Goal: Task Accomplishment & Management: Complete application form

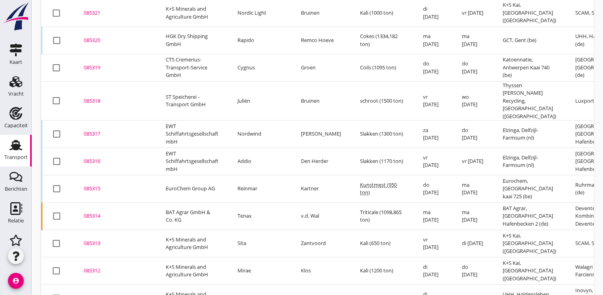
scroll to position [277, 0]
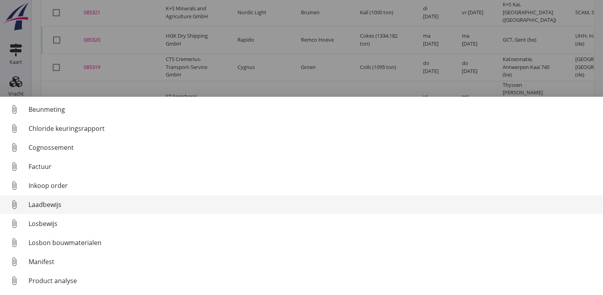
click at [56, 204] on div "Laadbewijs" at bounding box center [313, 205] width 568 height 10
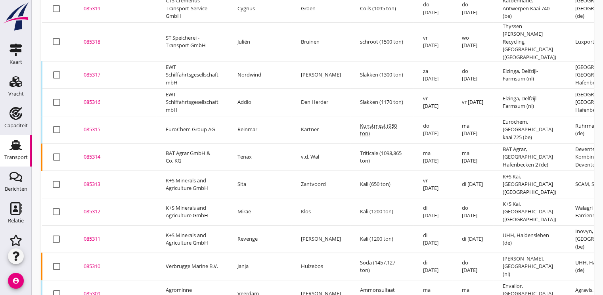
scroll to position [347, 0]
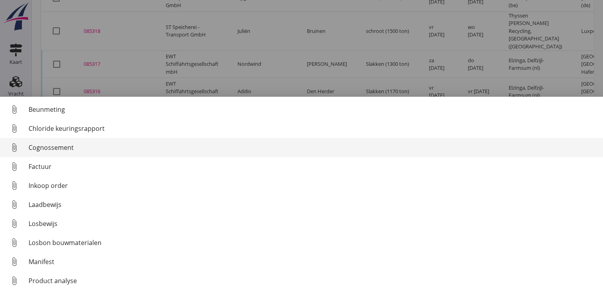
click at [46, 143] on div "Cognossement" at bounding box center [313, 148] width 568 height 10
click at [46, 149] on div "Cognossement" at bounding box center [313, 148] width 568 height 10
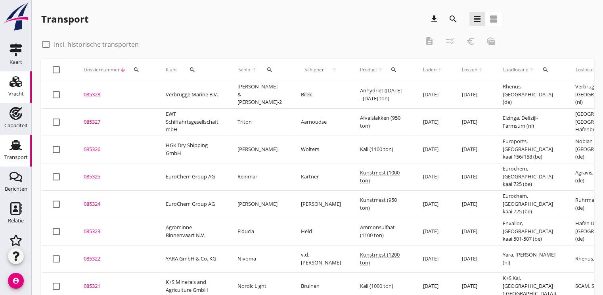
click at [11, 89] on div "Vracht" at bounding box center [15, 93] width 15 height 11
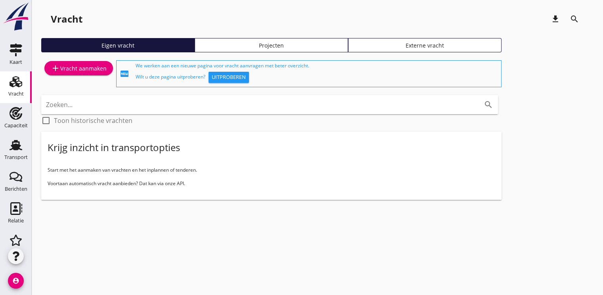
click at [74, 71] on div "add Vracht aanmaken" at bounding box center [79, 68] width 56 height 10
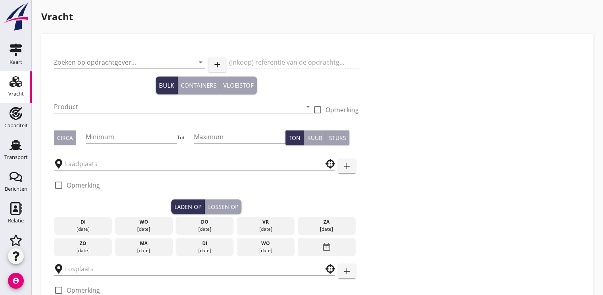
click at [90, 65] on input "Zoeken op opdrachtgever..." at bounding box center [118, 62] width 129 height 13
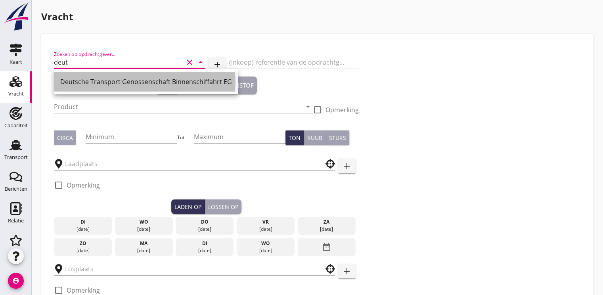
click at [98, 79] on div "Deutsche Transport Genossenschaft Binnenschiffahrt EG" at bounding box center [146, 82] width 172 height 10
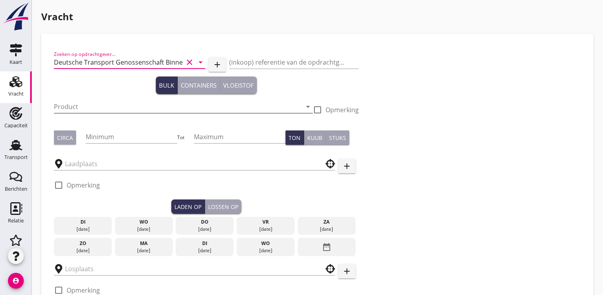
type input "Deutsche Transport Genossenschaft Binnenschiffahrt EG"
click at [82, 108] on input "Product" at bounding box center [178, 106] width 248 height 13
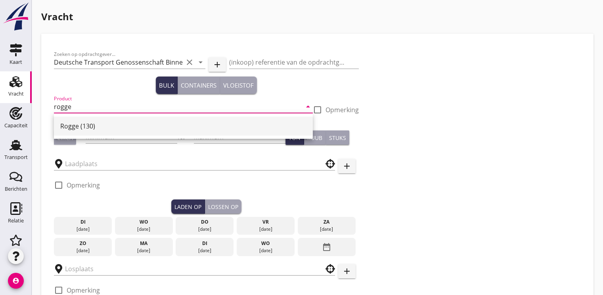
drag, startPoint x: 88, startPoint y: 127, endPoint x: 86, endPoint y: 122, distance: 4.5
click at [87, 126] on div "Rogge (130)" at bounding box center [183, 126] width 246 height 10
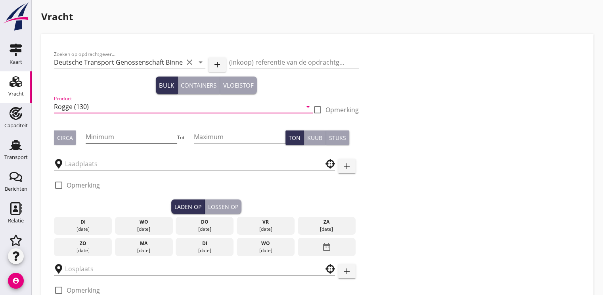
type input "Rogge (130)"
click at [107, 140] on input "Minimum" at bounding box center [132, 136] width 92 height 13
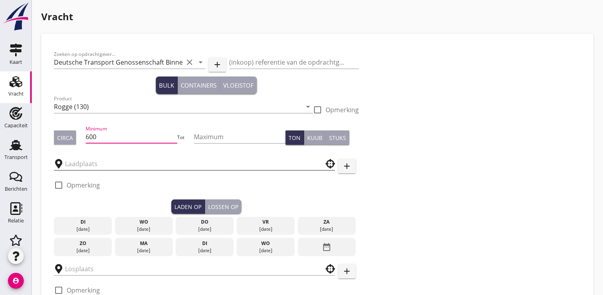
type input "600"
click at [90, 161] on input "text" at bounding box center [189, 163] width 248 height 13
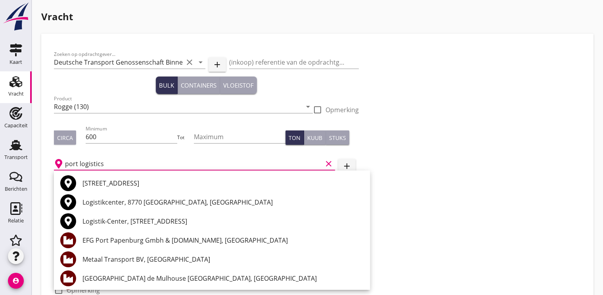
click at [118, 164] on input "port logistics" at bounding box center [193, 163] width 257 height 13
type input "p"
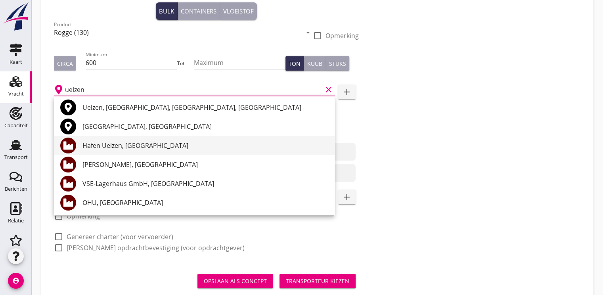
scroll to position [79, 0]
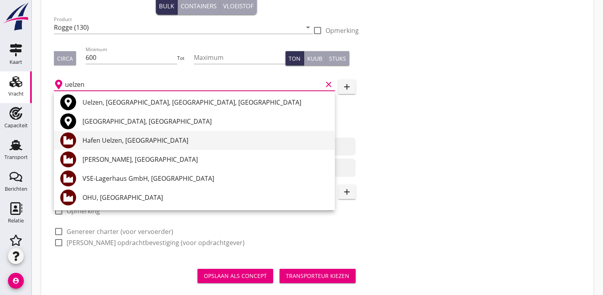
click at [117, 141] on div "Hafen Uelzen, [GEOGRAPHIC_DATA]" at bounding box center [205, 141] width 246 height 10
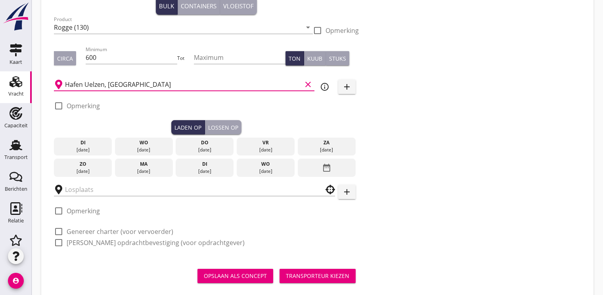
type input "Hafen Uelzen, [GEOGRAPHIC_DATA]"
click at [325, 86] on icon "info_outline" at bounding box center [325, 87] width 10 height 10
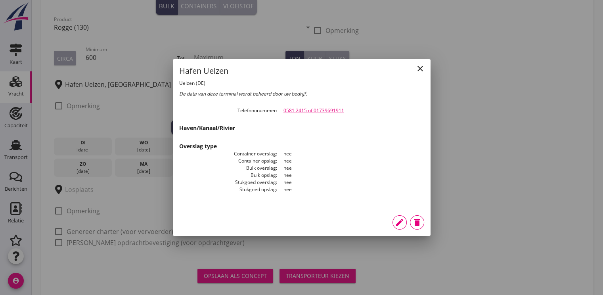
click at [423, 71] on icon "close" at bounding box center [420, 69] width 10 height 10
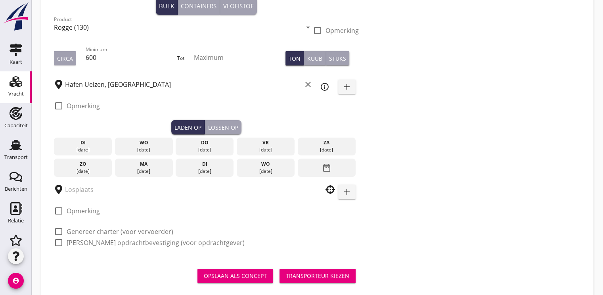
click at [212, 166] on div "di" at bounding box center [205, 163] width 54 height 7
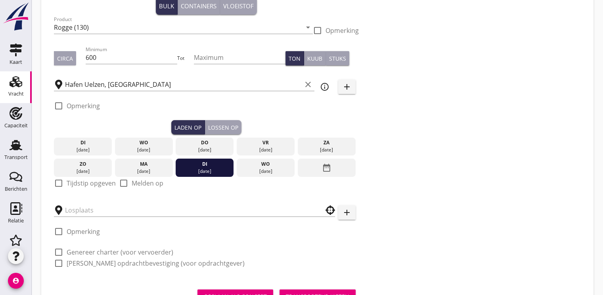
click at [55, 182] on div at bounding box center [58, 182] width 13 height 13
checkbox input "true"
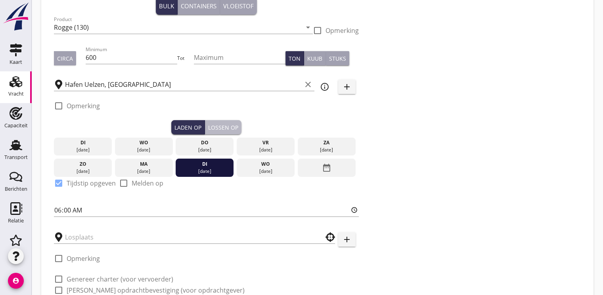
click at [220, 121] on button "Lossen op" at bounding box center [223, 127] width 36 height 14
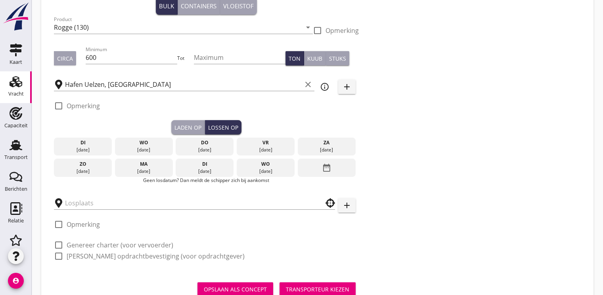
click at [328, 161] on icon "date_range" at bounding box center [327, 167] width 10 height 14
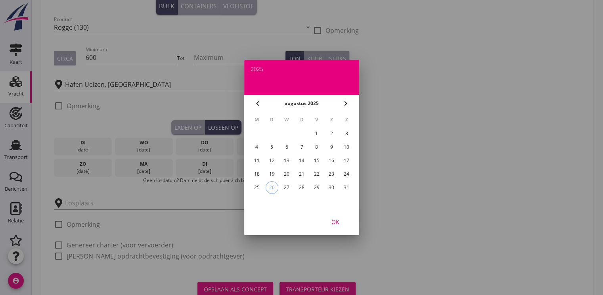
click at [332, 147] on div "9" at bounding box center [331, 147] width 13 height 13
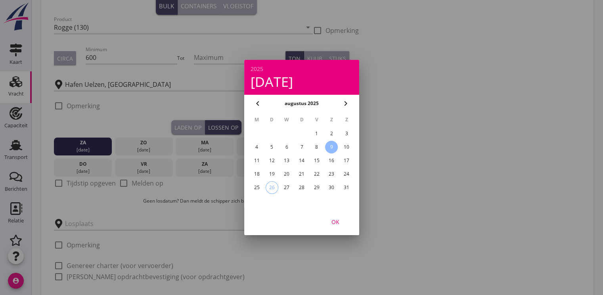
click at [348, 105] on icon "chevron_right" at bounding box center [346, 104] width 10 height 10
click at [273, 147] on div "9" at bounding box center [271, 147] width 13 height 13
click at [335, 221] on div "OK" at bounding box center [335, 222] width 22 height 8
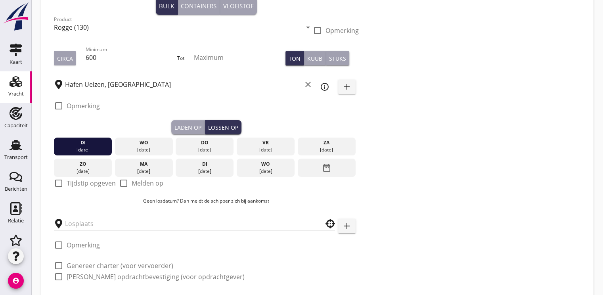
click at [58, 182] on div at bounding box center [58, 182] width 13 height 13
checkbox input "true"
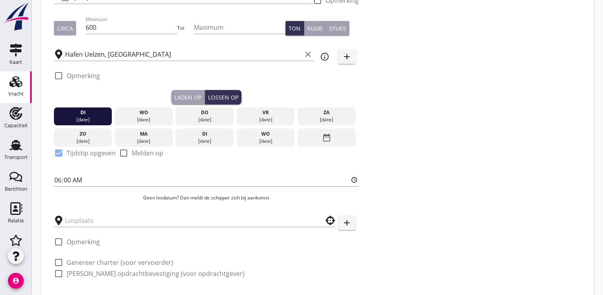
scroll to position [156, 0]
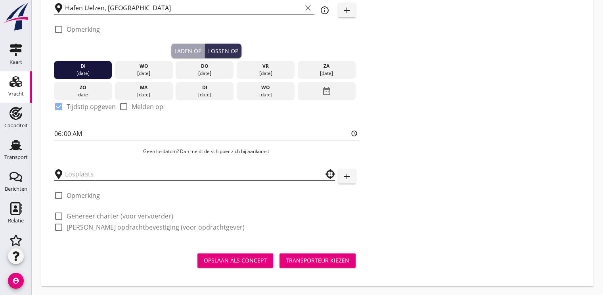
click at [89, 173] on input "text" at bounding box center [189, 174] width 248 height 13
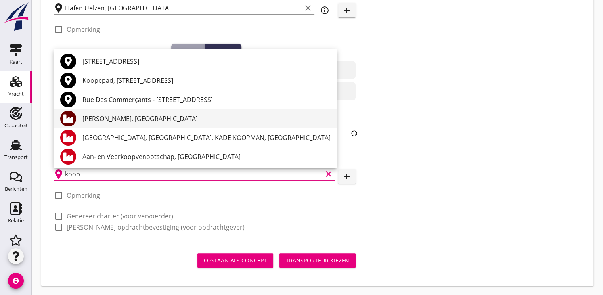
click at [100, 116] on div "[PERSON_NAME], [GEOGRAPHIC_DATA]" at bounding box center [206, 119] width 248 height 10
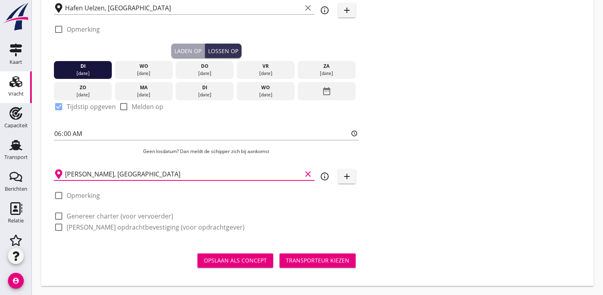
type input "[PERSON_NAME], [GEOGRAPHIC_DATA]"
drag, startPoint x: 59, startPoint y: 214, endPoint x: 65, endPoint y: 222, distance: 10.3
click at [59, 214] on div at bounding box center [58, 215] width 13 height 13
checkbox input "true"
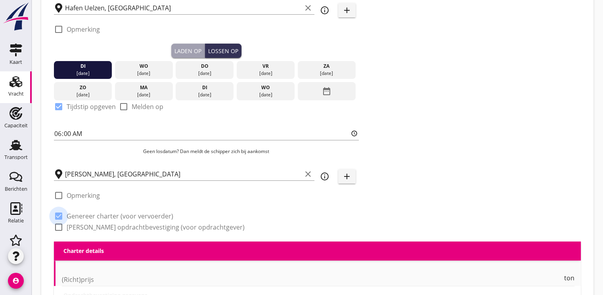
checkbox input "true"
drag, startPoint x: 58, startPoint y: 224, endPoint x: 110, endPoint y: 213, distance: 53.2
click at [58, 224] on div at bounding box center [58, 226] width 13 height 13
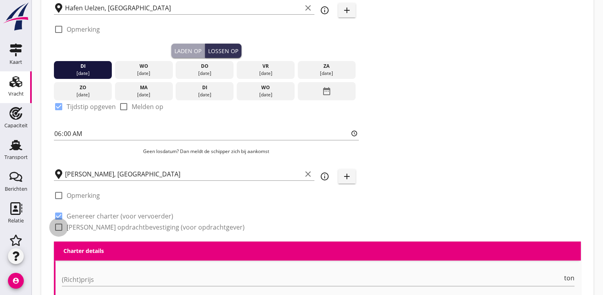
checkbox input "true"
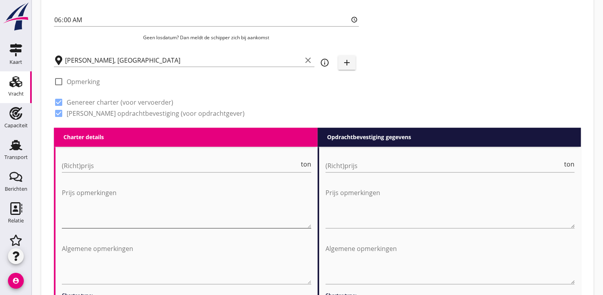
scroll to position [275, 0]
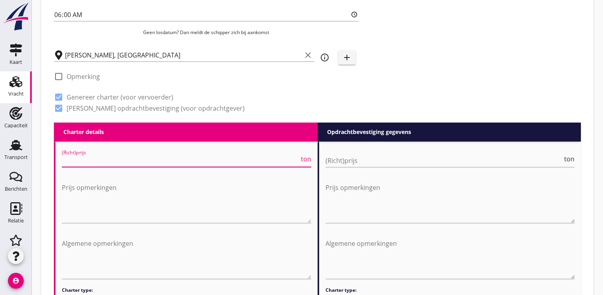
click at [81, 159] on input "(Richt)prijs" at bounding box center [180, 160] width 237 height 13
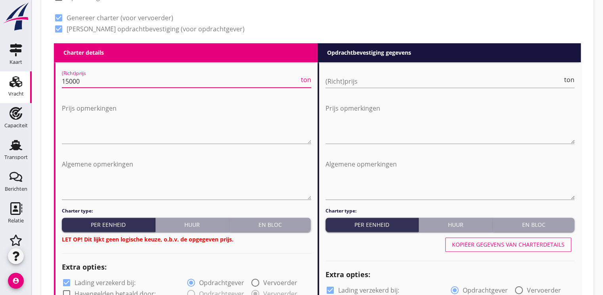
type input "15000"
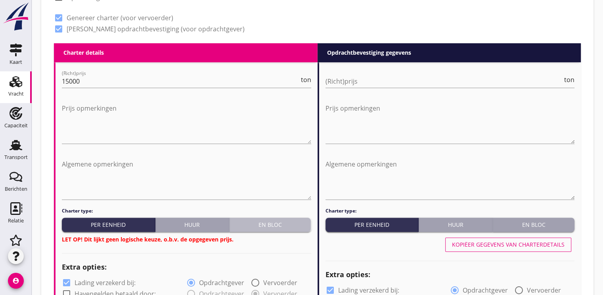
click at [282, 225] on div "En bloc" at bounding box center [270, 224] width 75 height 8
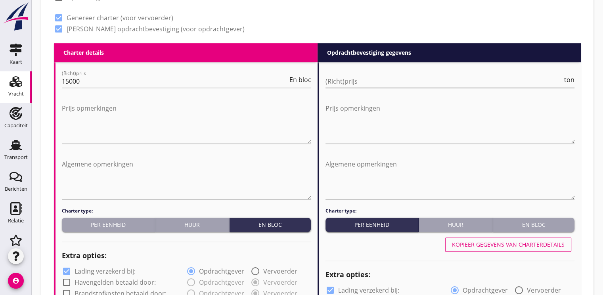
click at [355, 82] on input "(Richt)prijs" at bounding box center [443, 81] width 237 height 13
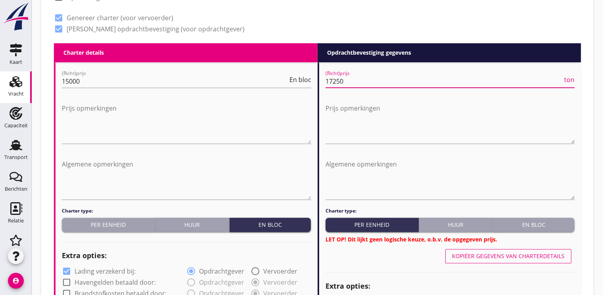
type input "17250"
click at [541, 225] on div "En bloc" at bounding box center [533, 224] width 75 height 8
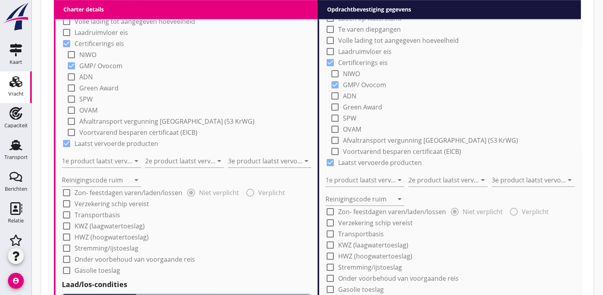
scroll to position [710, 0]
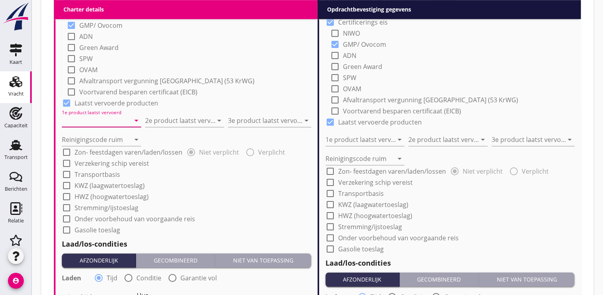
click at [97, 117] on input "1e product laatst vervoerd" at bounding box center [96, 120] width 68 height 13
click at [98, 140] on div "Kunstmest (7242)" at bounding box center [105, 140] width 75 height 10
type input "Kunstmest (7242)"
click at [181, 122] on input "2e product laatst vervoerd" at bounding box center [179, 120] width 68 height 13
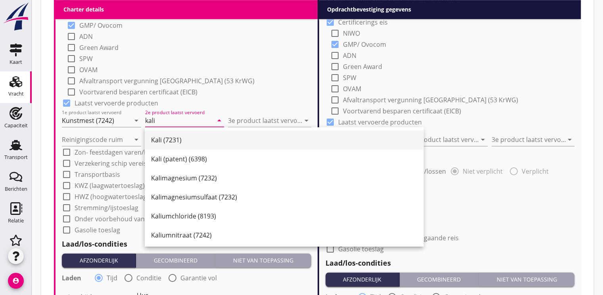
click at [183, 141] on div "Kali (7231)" at bounding box center [284, 140] width 266 height 10
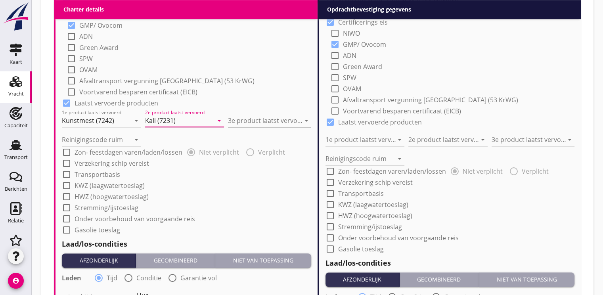
type input "Kali (7231)"
click at [233, 120] on input "3e product laatst vervoerd" at bounding box center [264, 120] width 72 height 13
type input "potash"
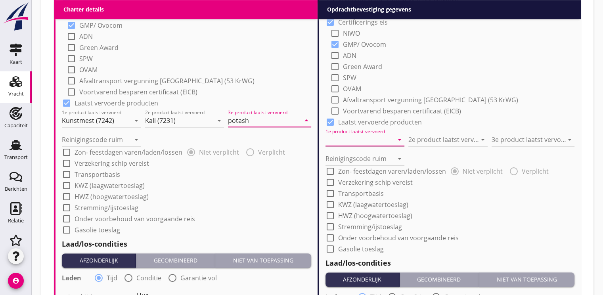
click at [346, 140] on input "1e product laatst vervoerd" at bounding box center [359, 139] width 68 height 13
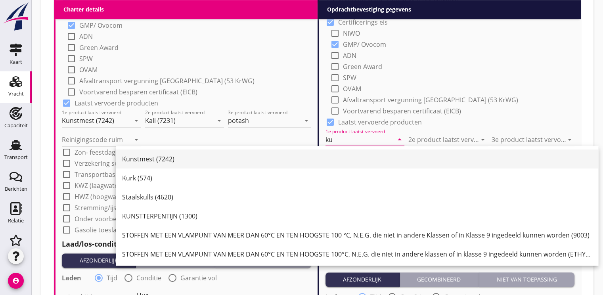
click at [144, 158] on div "Kunstmest (7242)" at bounding box center [357, 159] width 470 height 10
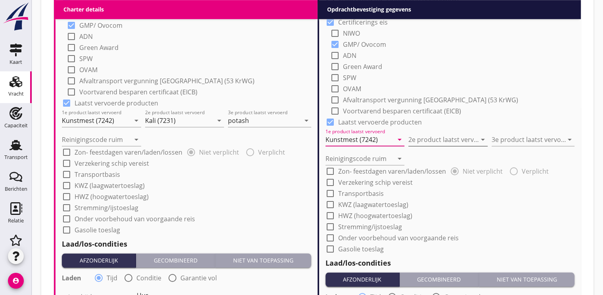
type input "Kunstmest (7242)"
click at [420, 141] on input "2e product laatst vervoerd" at bounding box center [442, 139] width 68 height 13
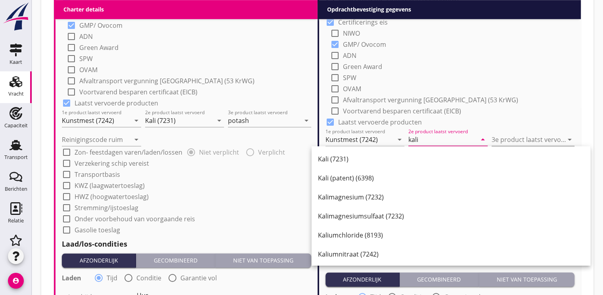
type input "kali"
click at [508, 139] on input "3e product laatst vervoerd" at bounding box center [527, 139] width 72 height 13
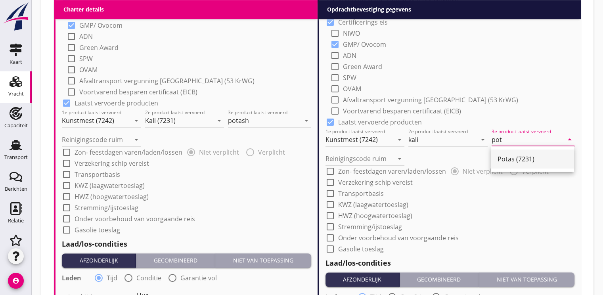
click at [510, 155] on div "Potas (7231)" at bounding box center [532, 159] width 70 height 10
type input "Potas (7231)"
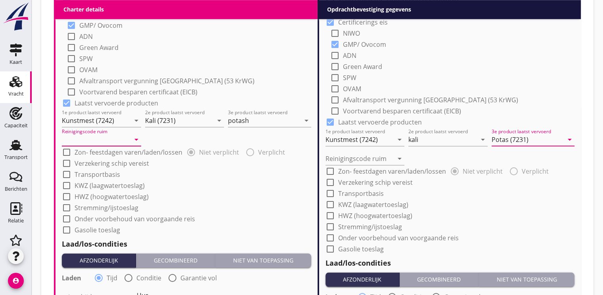
click at [93, 139] on input "Reinigingscode ruim" at bounding box center [96, 139] width 68 height 13
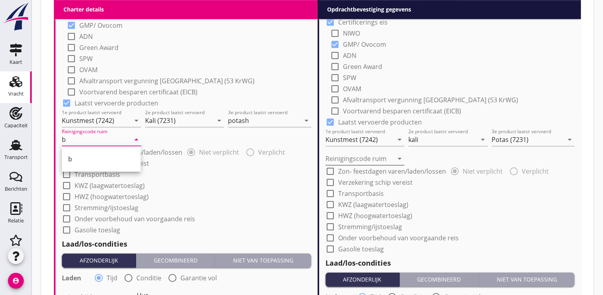
type input "b"
click at [343, 157] on input "Reinigingscode ruim" at bounding box center [359, 158] width 68 height 13
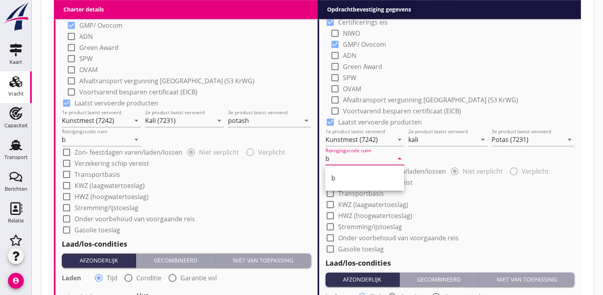
type input "b"
click at [69, 159] on div at bounding box center [66, 163] width 13 height 13
checkbox input "true"
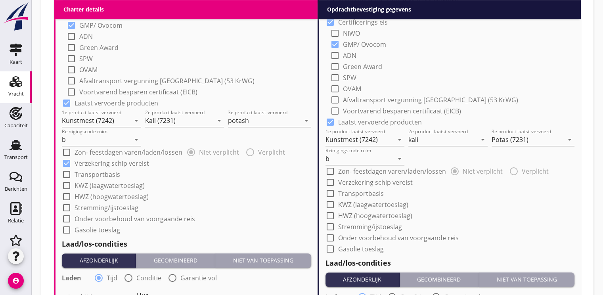
click at [68, 171] on div at bounding box center [66, 174] width 13 height 13
checkbox input "true"
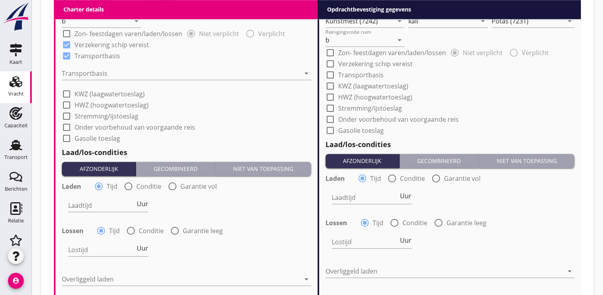
scroll to position [829, 0]
click at [94, 73] on div at bounding box center [181, 73] width 238 height 13
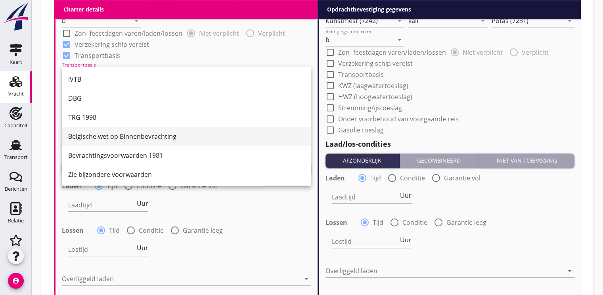
scroll to position [21, 0]
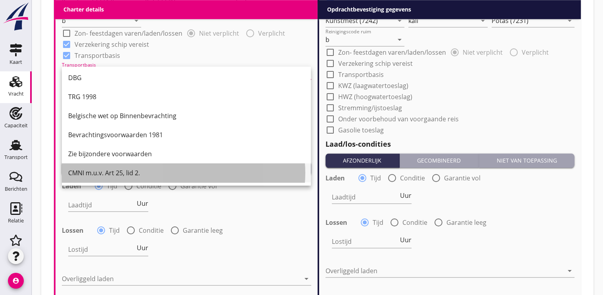
click at [108, 174] on div "CMNI m.u.v. Art 25, lid 2." at bounding box center [186, 173] width 236 height 10
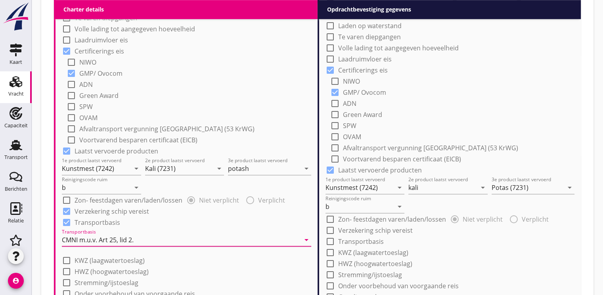
scroll to position [710, 0]
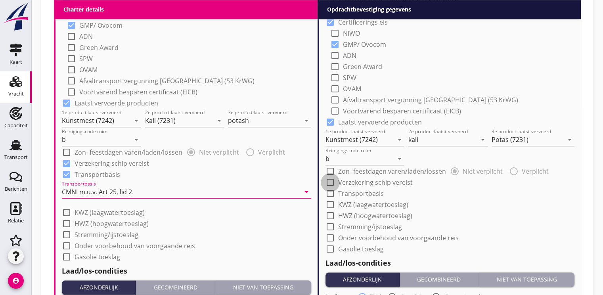
drag, startPoint x: 327, startPoint y: 179, endPoint x: 330, endPoint y: 183, distance: 5.4
click at [327, 179] on div at bounding box center [329, 182] width 13 height 13
checkbox input "true"
click at [328, 190] on div at bounding box center [329, 193] width 13 height 13
checkbox input "true"
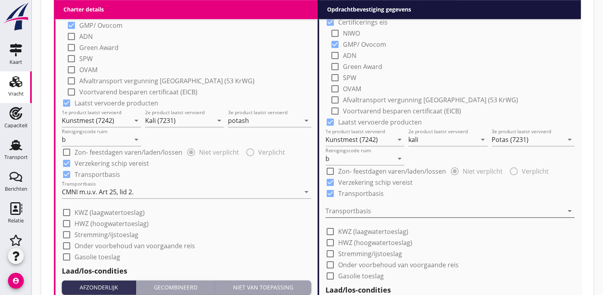
click at [346, 211] on div at bounding box center [444, 210] width 238 height 13
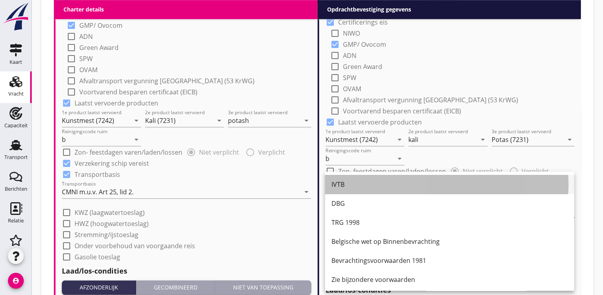
click at [349, 185] on div "IVTB" at bounding box center [449, 184] width 236 height 10
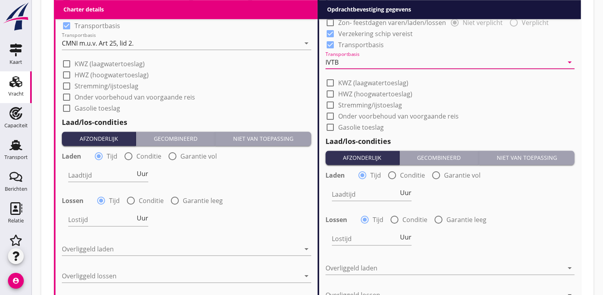
scroll to position [869, 0]
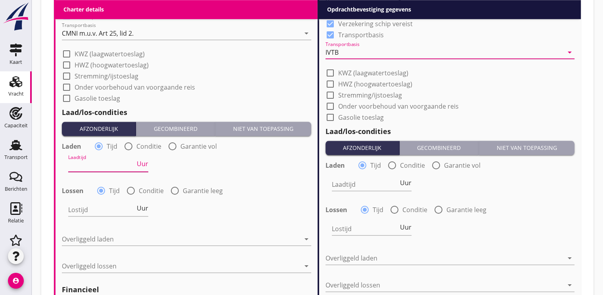
click at [103, 163] on input "Laadtijd" at bounding box center [101, 165] width 67 height 13
click at [144, 164] on span "Uur" at bounding box center [142, 163] width 11 height 6
type input "2"
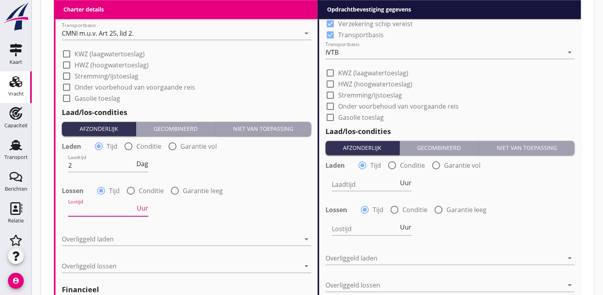
click at [96, 204] on input "Lostijd" at bounding box center [101, 209] width 67 height 13
click at [145, 209] on span "Uur" at bounding box center [142, 208] width 11 height 6
type input "2"
click at [103, 238] on div at bounding box center [181, 239] width 238 height 13
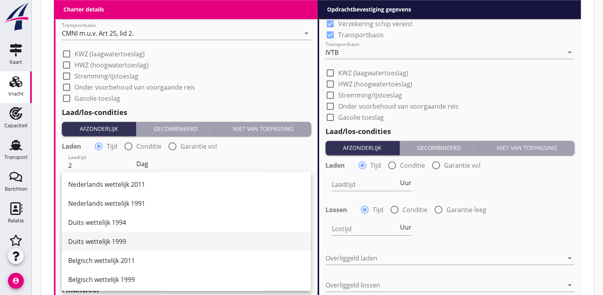
click at [109, 237] on div "Duits wettelijk 1999" at bounding box center [186, 242] width 236 height 10
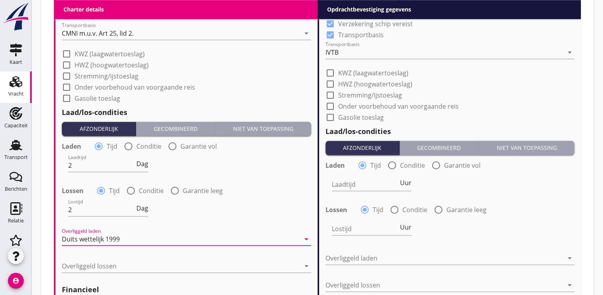
drag, startPoint x: 82, startPoint y: 270, endPoint x: 86, endPoint y: 258, distance: 12.4
click at [82, 268] on div at bounding box center [181, 266] width 238 height 13
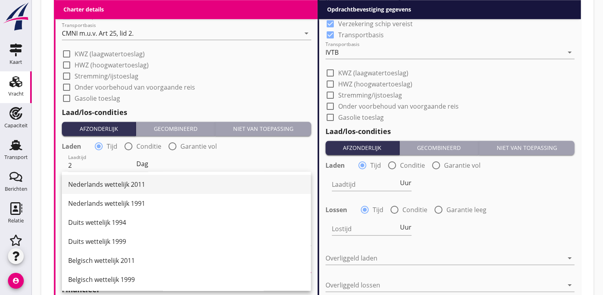
click at [108, 185] on div "Nederlands wettelijk 2011" at bounding box center [186, 184] width 236 height 10
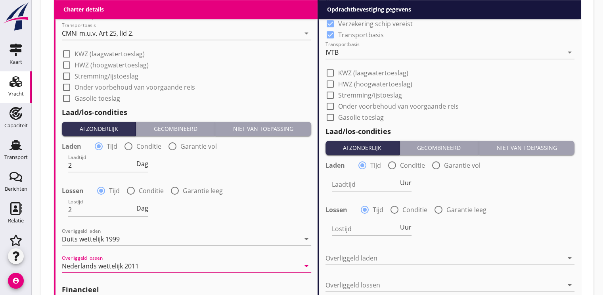
click at [368, 185] on input "Laadtijd" at bounding box center [365, 184] width 67 height 13
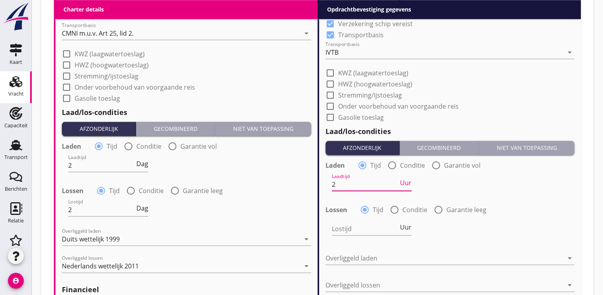
click at [403, 184] on span "Uur" at bounding box center [405, 182] width 11 height 6
type input "2"
click at [338, 221] on div "Lostijd Uur" at bounding box center [372, 230] width 80 height 25
click at [357, 227] on input "Lostijd" at bounding box center [365, 228] width 67 height 13
click at [406, 230] on span "Uur" at bounding box center [405, 227] width 11 height 6
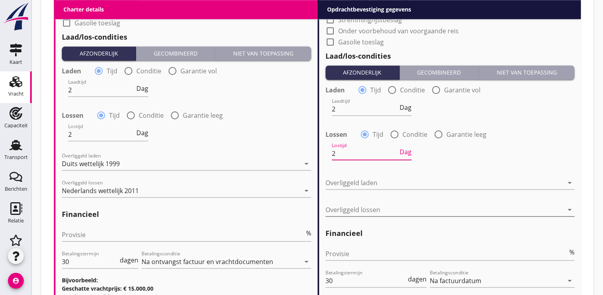
scroll to position [948, 0]
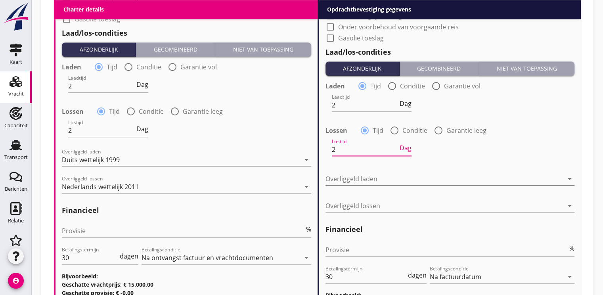
type input "2"
click at [342, 179] on div at bounding box center [444, 178] width 238 height 13
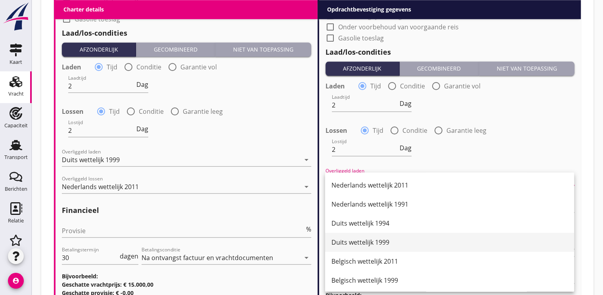
drag, startPoint x: 353, startPoint y: 237, endPoint x: 357, endPoint y: 206, distance: 31.9
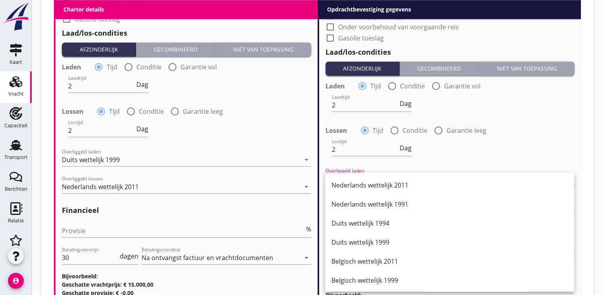
click at [353, 237] on div "Duits wettelijk 1999" at bounding box center [449, 242] width 236 height 19
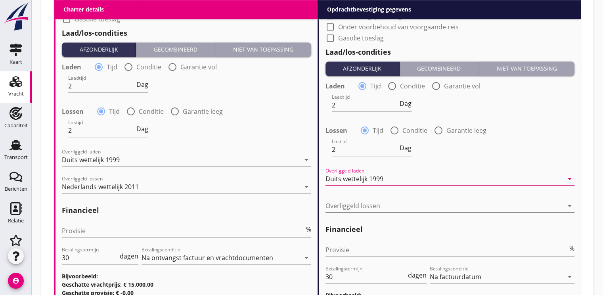
click at [338, 203] on div at bounding box center [444, 205] width 238 height 13
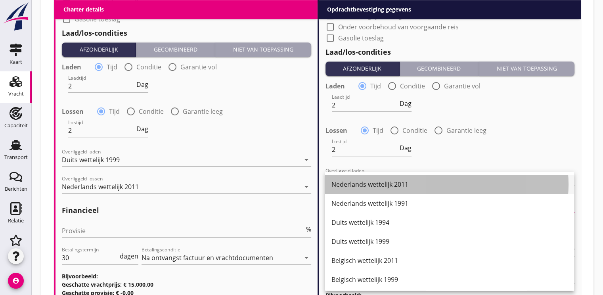
click at [388, 182] on div "Nederlands wettelijk 2011" at bounding box center [449, 184] width 236 height 10
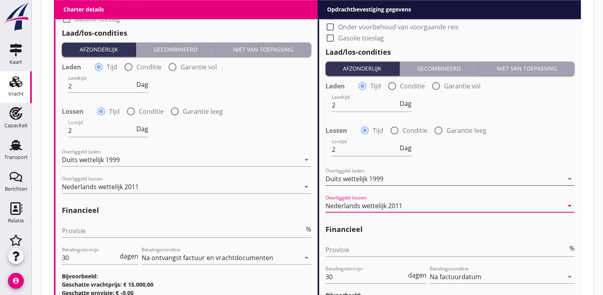
click at [380, 176] on div "Duits wettelijk 1999" at bounding box center [354, 178] width 58 height 7
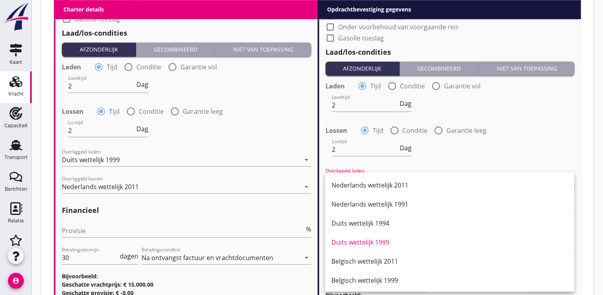
scroll to position [1027, 0]
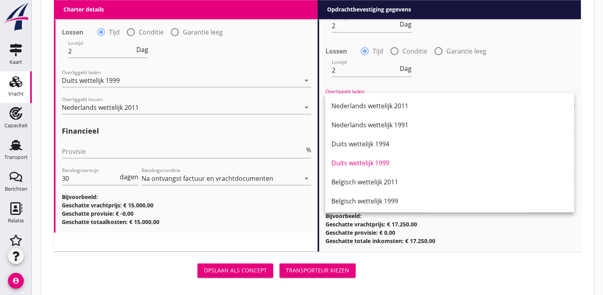
click at [521, 59] on div "Lostijd 2 Dag" at bounding box center [450, 71] width 251 height 29
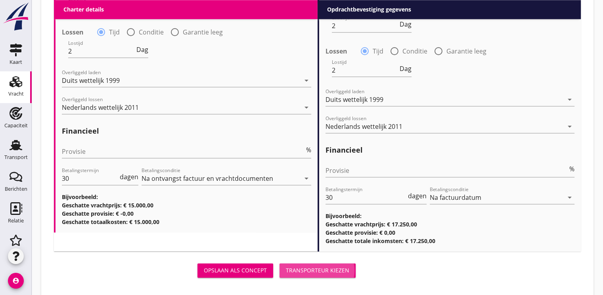
click at [326, 270] on div "Transporteur kiezen" at bounding box center [317, 270] width 63 height 8
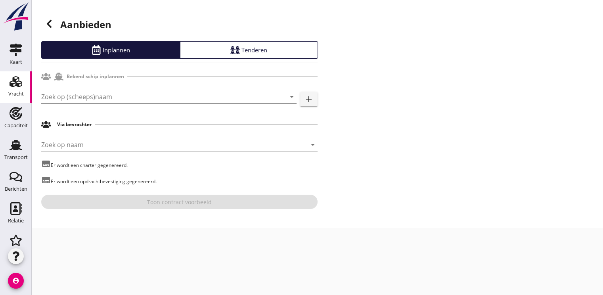
click at [67, 97] on input "Zoek op (scheeps)naam" at bounding box center [157, 96] width 233 height 13
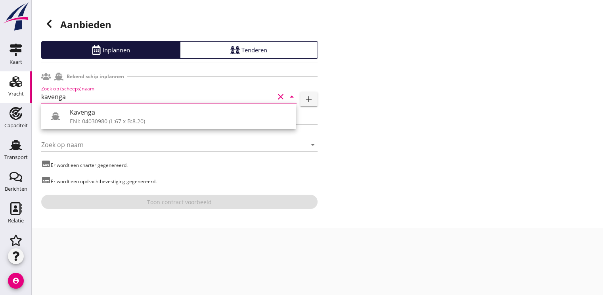
click at [97, 127] on div "Kavenga ENI: 04030980 (L:67 x B:8.20)" at bounding box center [168, 115] width 255 height 25
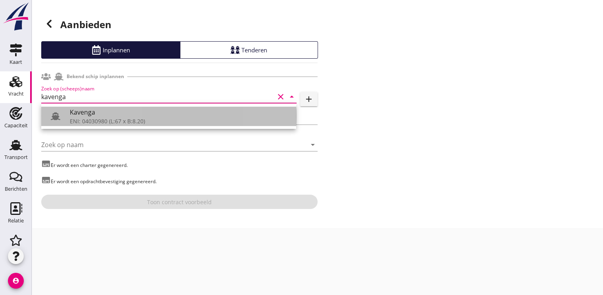
click at [91, 111] on div "Kavenga" at bounding box center [180, 112] width 220 height 10
type input "Kavenga"
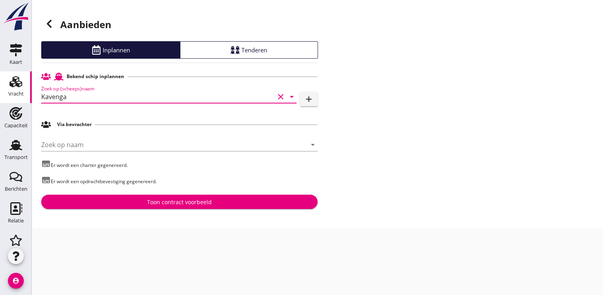
click at [173, 201] on div "Toon contract voorbeeld" at bounding box center [179, 202] width 65 height 8
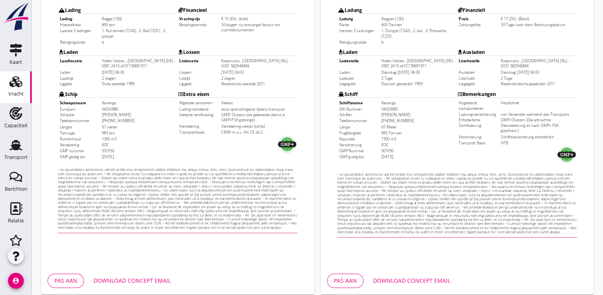
scroll to position [233, 0]
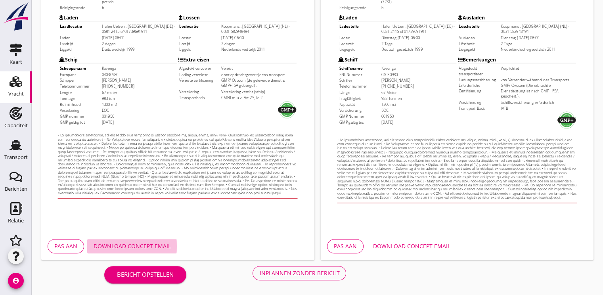
click at [142, 246] on div "Download concept email" at bounding box center [132, 246] width 77 height 8
click at [295, 273] on div "Inplannen zonder bericht" at bounding box center [299, 273] width 80 height 8
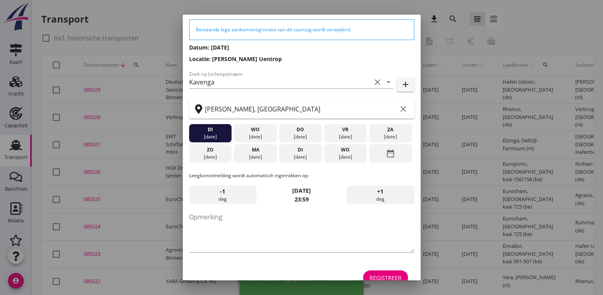
scroll to position [41, 0]
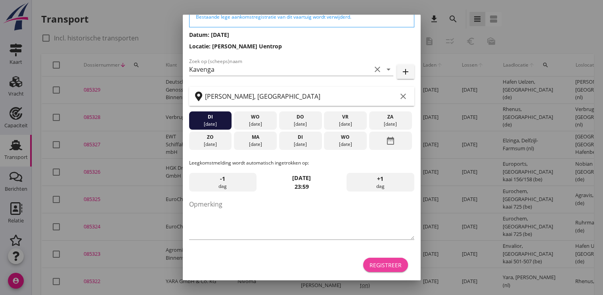
click at [376, 260] on button "Registreer" at bounding box center [385, 265] width 45 height 14
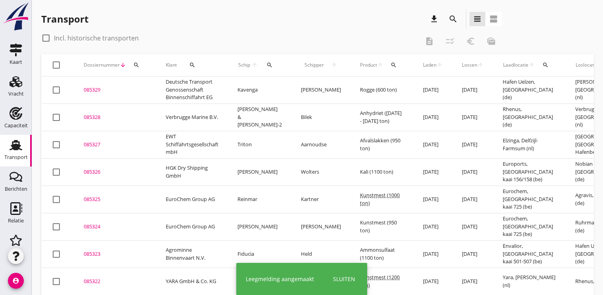
click at [354, 279] on button "Sluiten" at bounding box center [343, 278] width 27 height 13
